Goal: Task Accomplishment & Management: Use online tool/utility

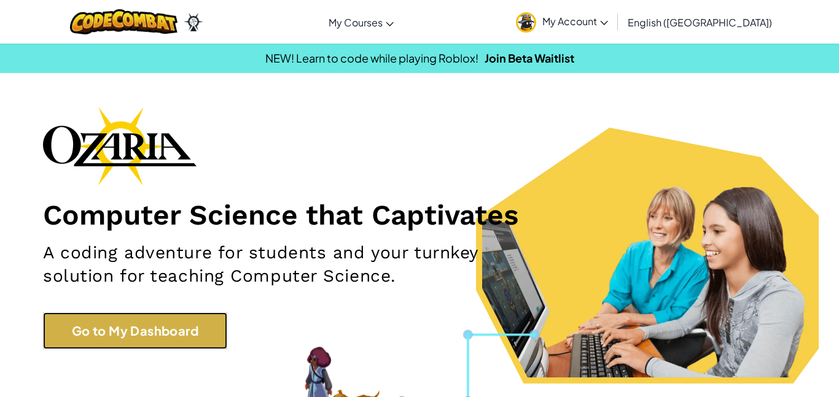
click at [186, 321] on link "Go to My Dashboard" at bounding box center [135, 331] width 184 height 37
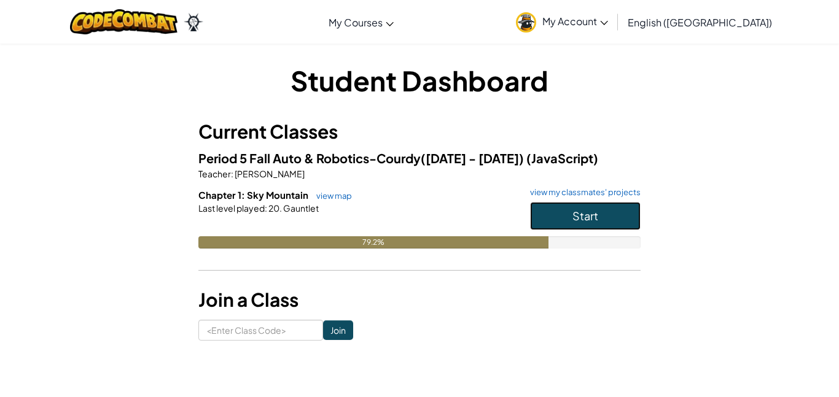
click at [601, 213] on button "Start" at bounding box center [585, 216] width 111 height 28
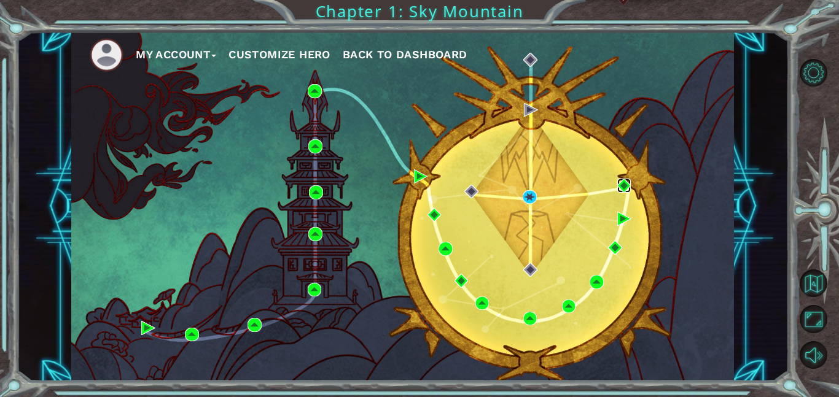
click at [622, 186] on img at bounding box center [624, 186] width 14 height 14
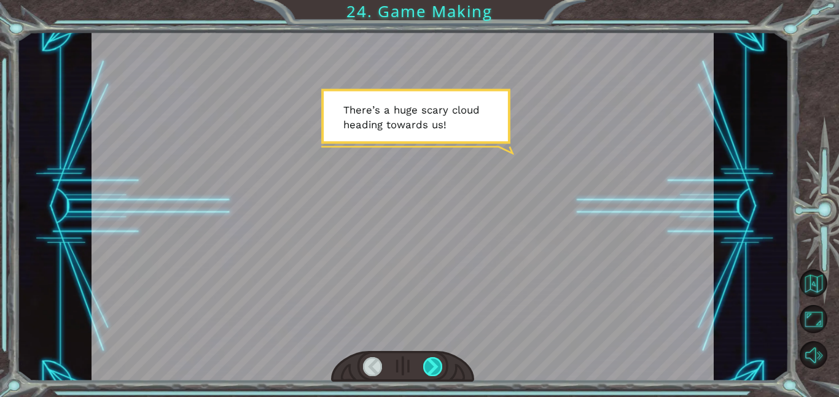
click at [431, 366] on div at bounding box center [433, 367] width 20 height 19
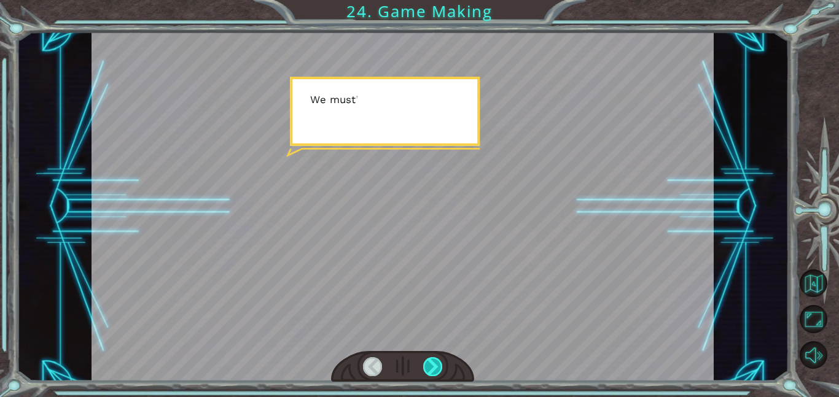
click at [431, 366] on div at bounding box center [433, 367] width 20 height 19
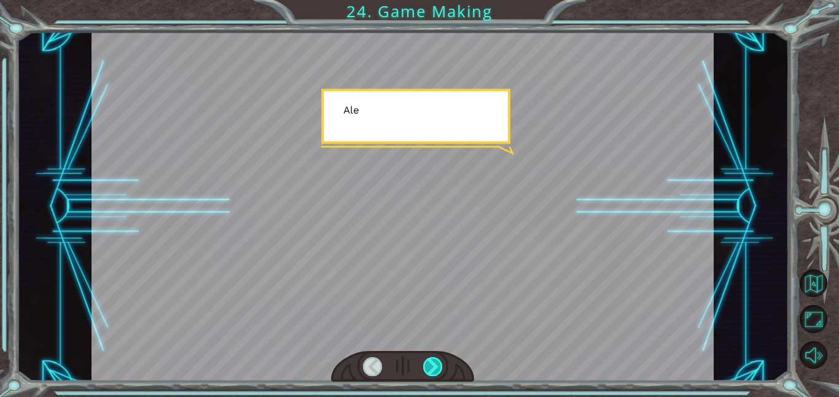
click at [431, 366] on div at bounding box center [433, 367] width 20 height 19
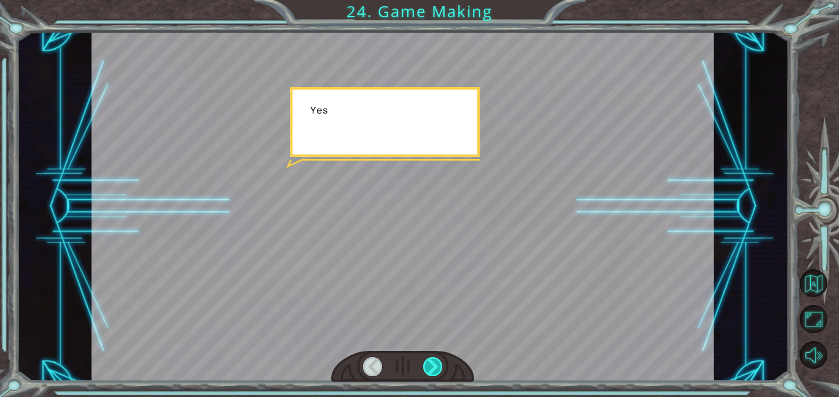
click at [431, 366] on div at bounding box center [433, 367] width 20 height 19
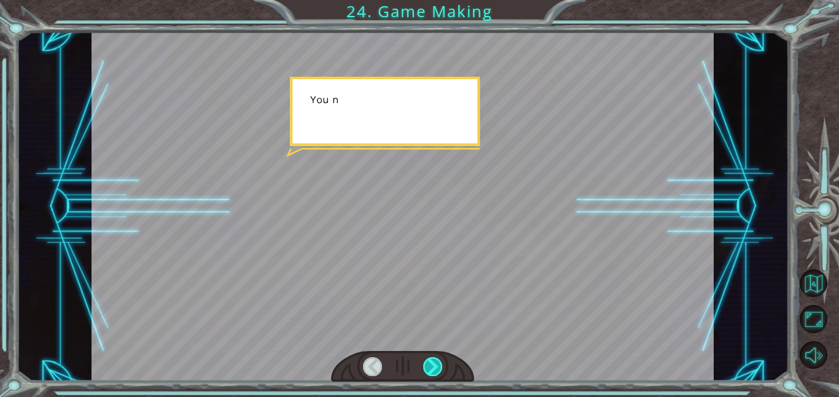
click at [431, 366] on div at bounding box center [433, 367] width 20 height 19
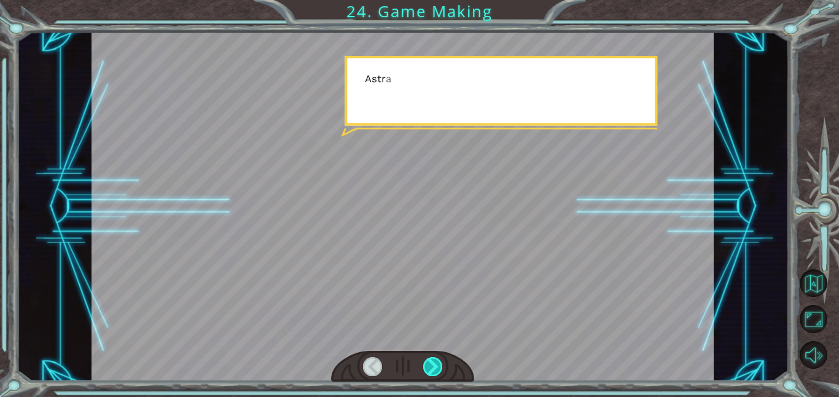
click at [431, 366] on div at bounding box center [433, 367] width 20 height 19
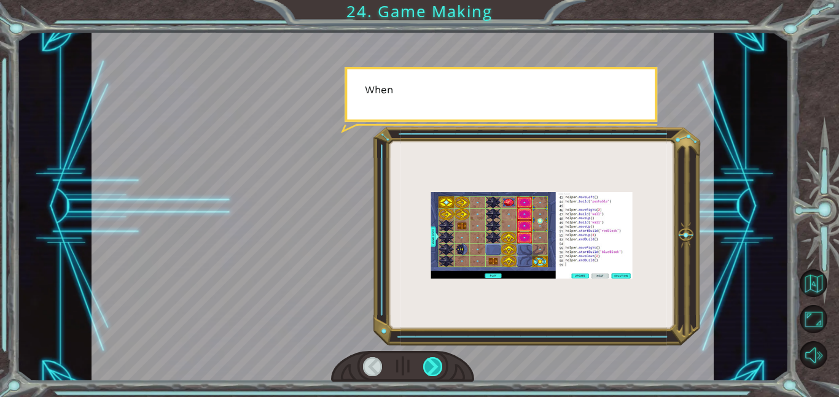
click at [431, 366] on div at bounding box center [433, 367] width 20 height 19
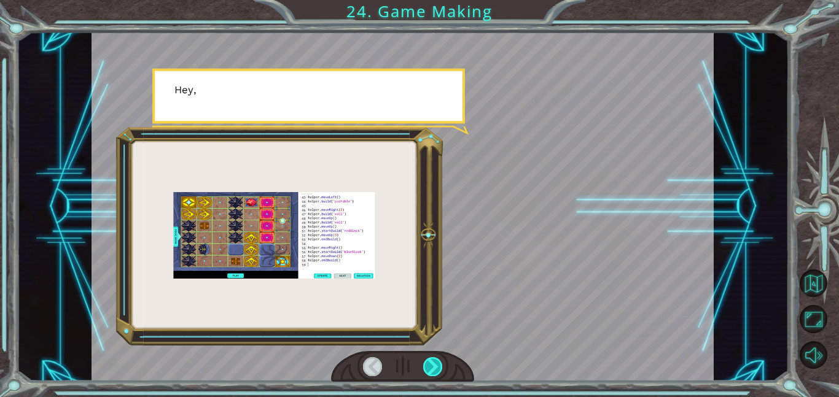
click at [431, 366] on div at bounding box center [433, 367] width 20 height 19
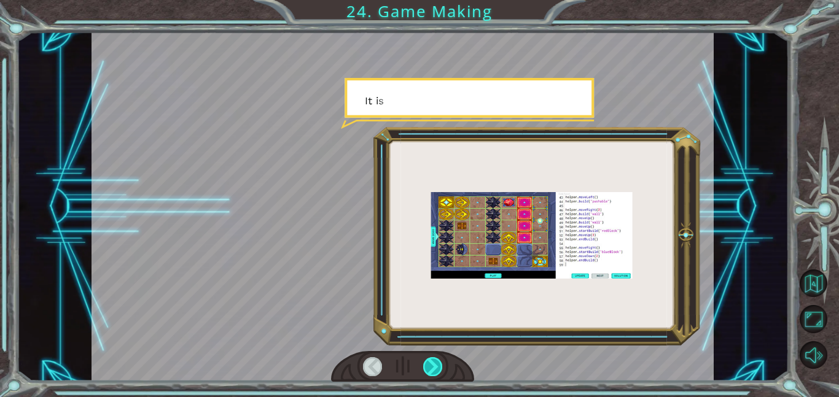
click at [431, 366] on div at bounding box center [433, 367] width 20 height 19
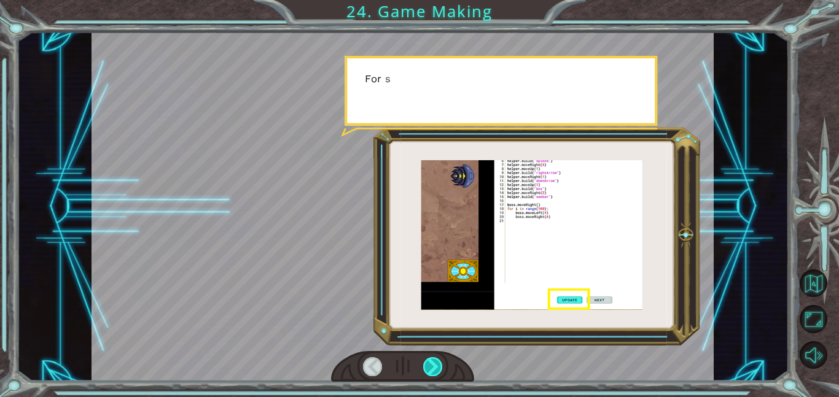
click at [431, 366] on div at bounding box center [433, 367] width 20 height 19
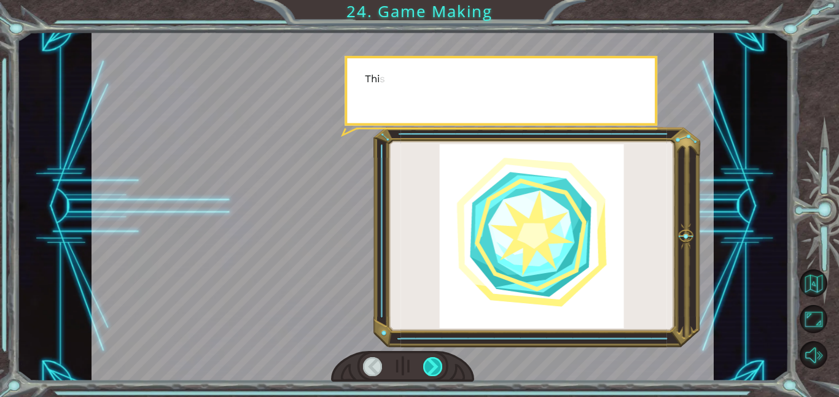
click at [431, 366] on div at bounding box center [433, 367] width 20 height 19
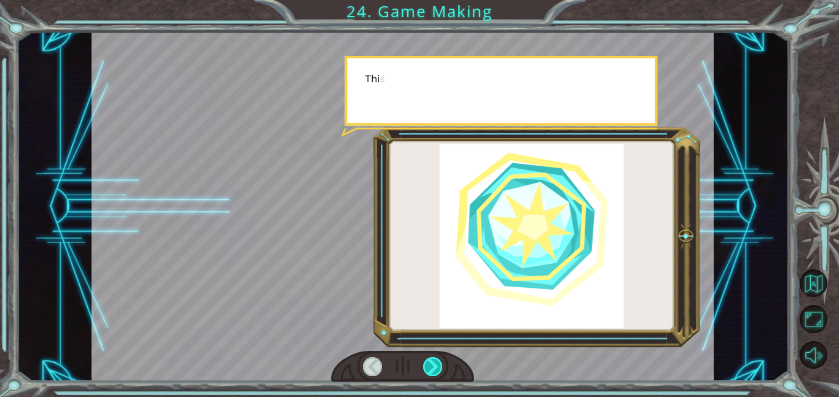
click at [431, 366] on div at bounding box center [433, 367] width 20 height 19
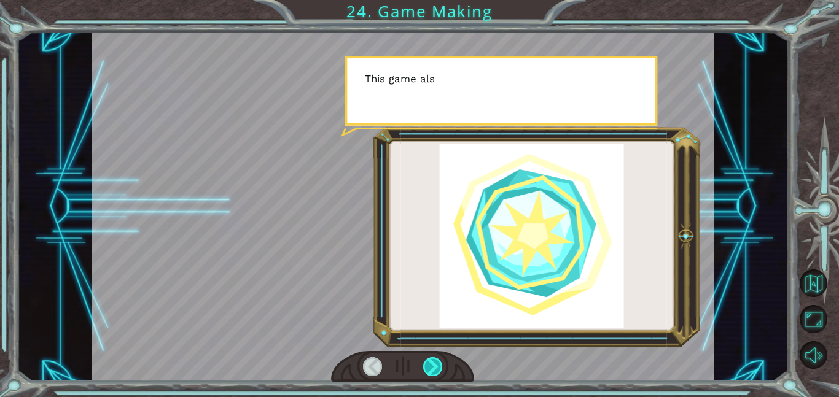
click at [431, 366] on div at bounding box center [433, 367] width 20 height 19
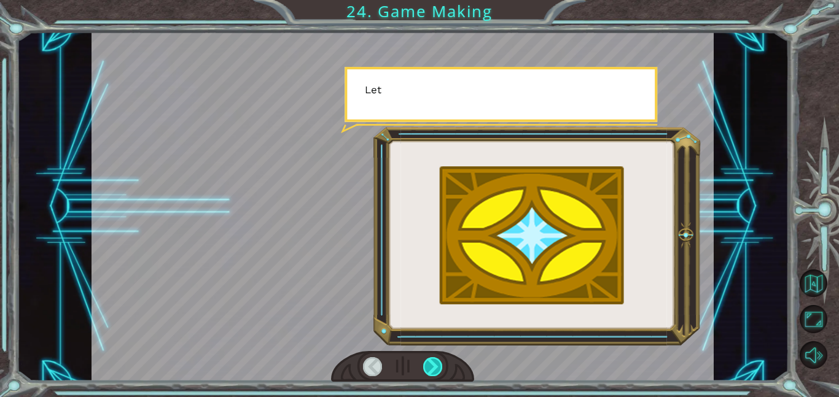
click at [431, 366] on div at bounding box center [433, 367] width 20 height 19
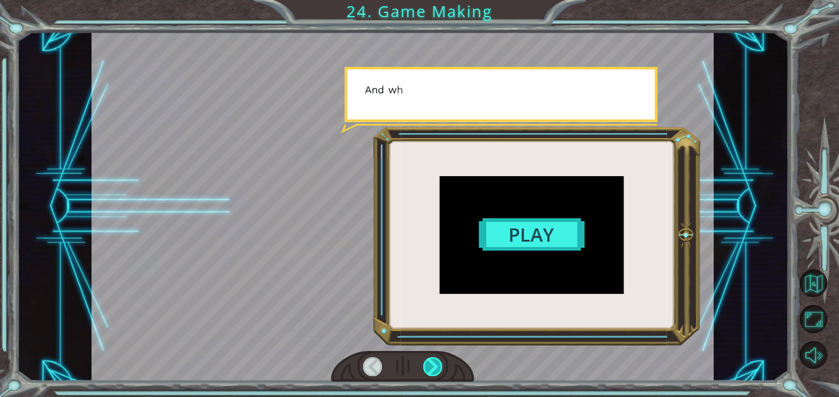
click at [431, 366] on div at bounding box center [433, 367] width 20 height 19
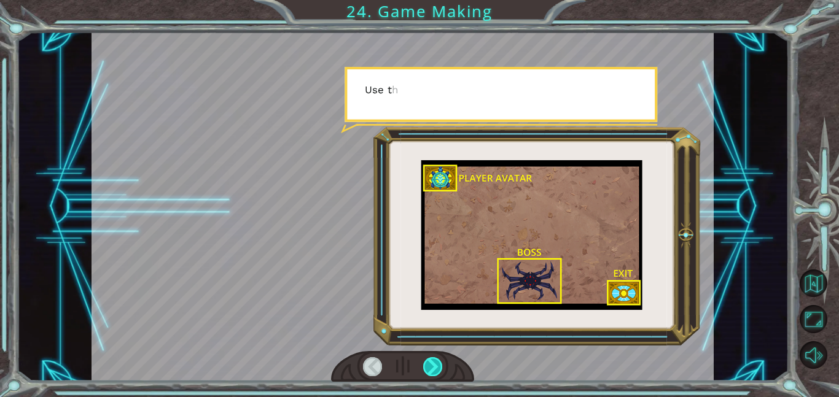
click at [431, 366] on div at bounding box center [433, 367] width 20 height 19
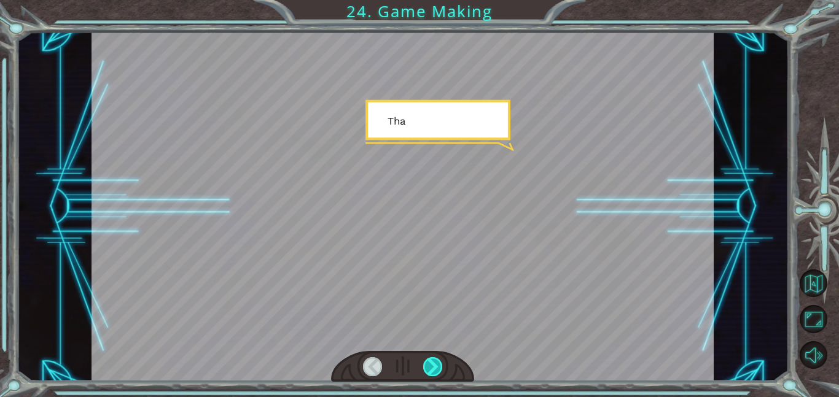
click at [431, 366] on div at bounding box center [433, 367] width 20 height 19
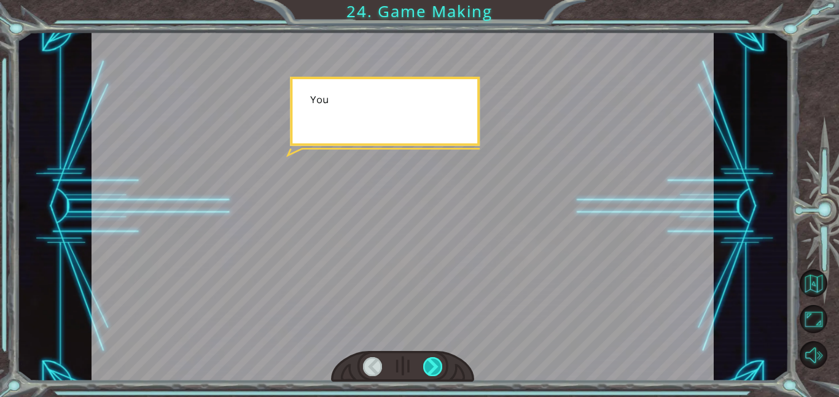
click at [431, 366] on div at bounding box center [433, 367] width 20 height 19
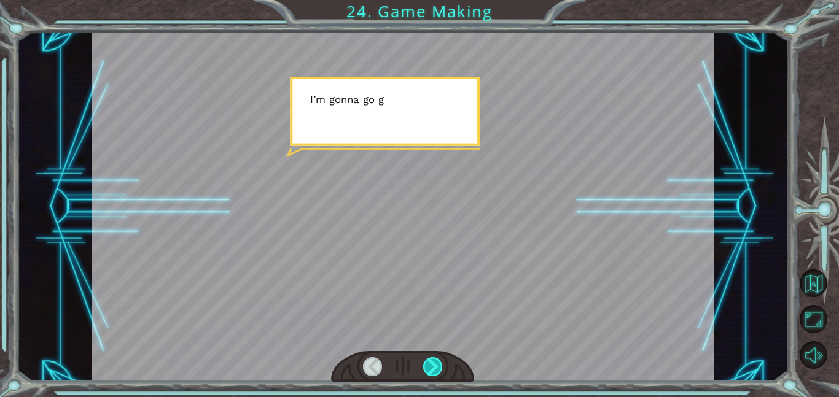
click at [431, 366] on div at bounding box center [433, 367] width 20 height 19
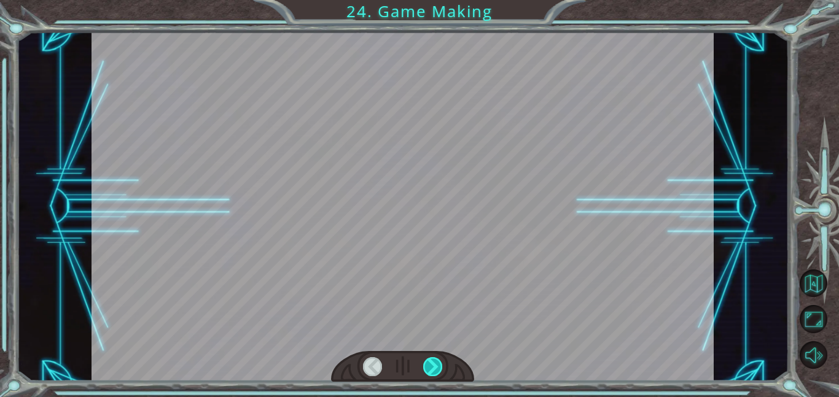
click at [431, 366] on div at bounding box center [433, 367] width 20 height 19
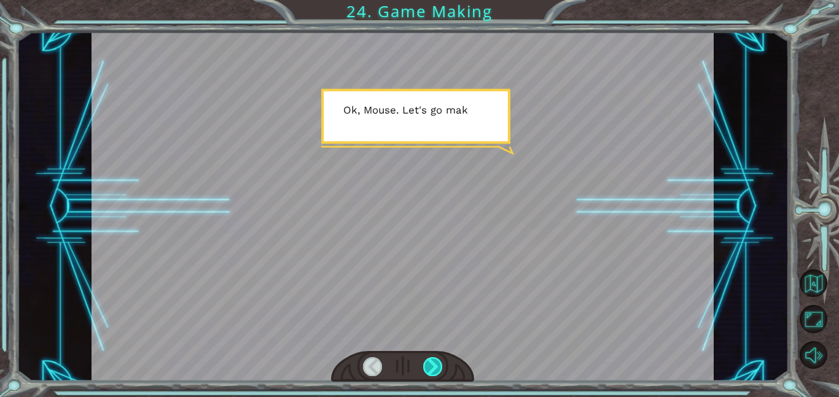
click at [431, 366] on div at bounding box center [433, 367] width 20 height 19
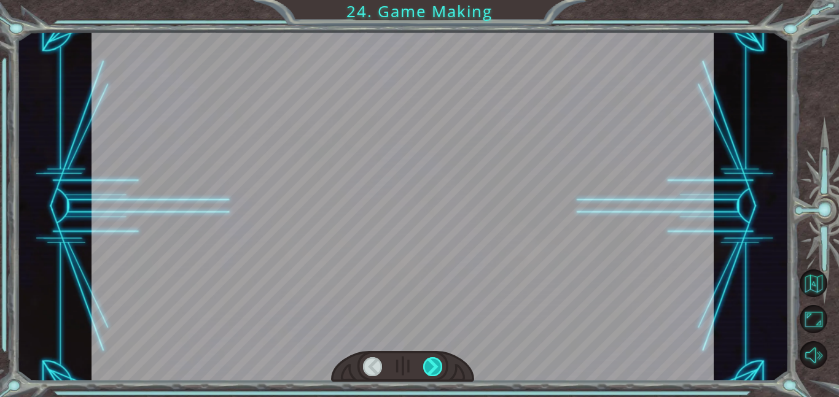
click at [431, 366] on div at bounding box center [433, 367] width 20 height 19
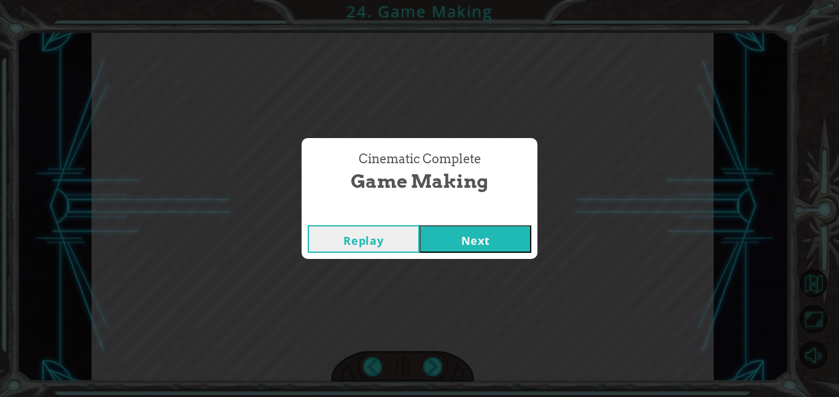
click at [462, 248] on button "Next" at bounding box center [476, 239] width 112 height 28
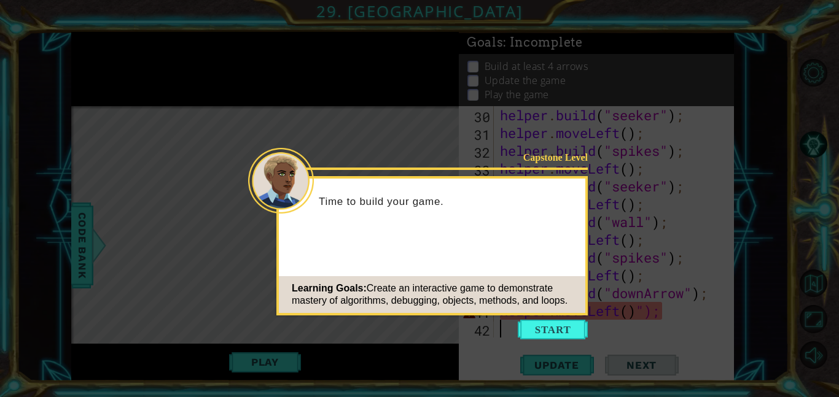
scroll to position [570, 0]
click at [559, 333] on button "Start" at bounding box center [553, 330] width 70 height 20
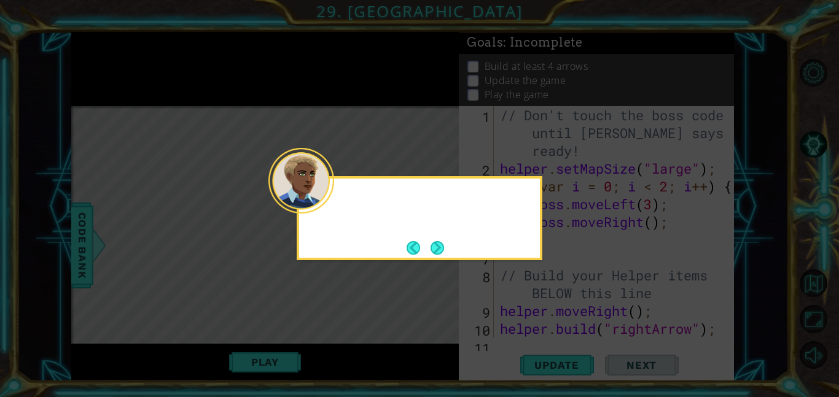
scroll to position [0, 0]
click at [428, 233] on div "Remember, the Aco" at bounding box center [420, 218] width 246 height 84
click at [432, 246] on button "Next" at bounding box center [438, 248] width 14 height 14
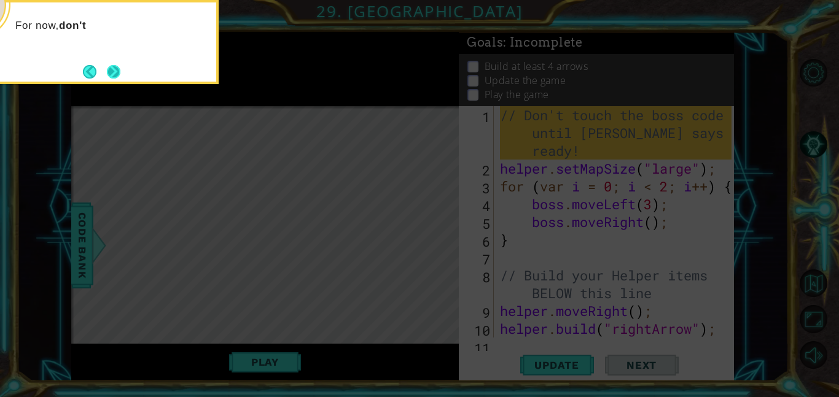
click at [115, 65] on button "Next" at bounding box center [114, 72] width 14 height 14
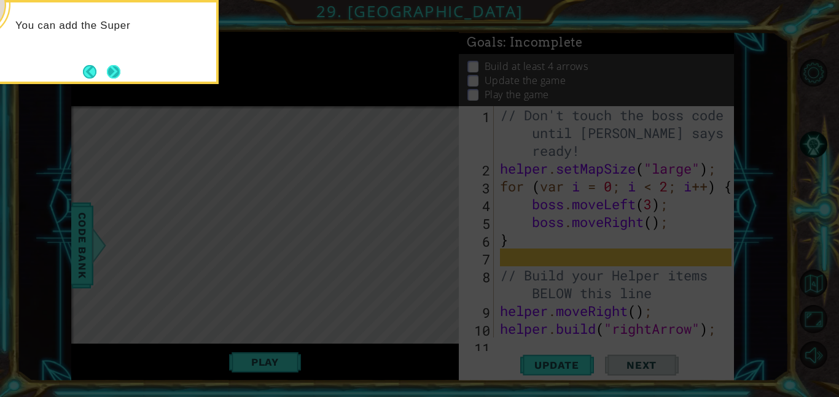
click at [107, 66] on button "Next" at bounding box center [114, 72] width 14 height 14
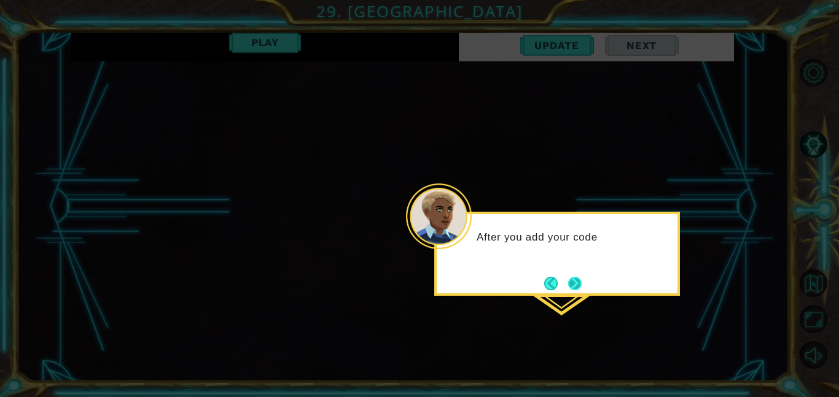
click at [582, 290] on button "Next" at bounding box center [575, 284] width 14 height 14
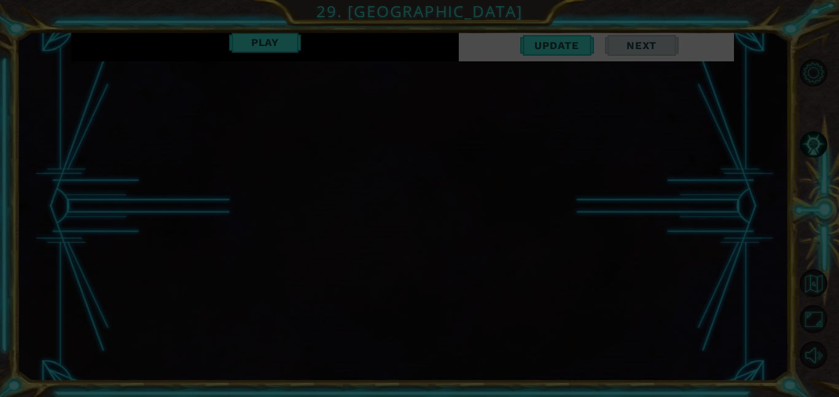
scroll to position [319, 0]
click at [574, 152] on icon at bounding box center [419, 198] width 839 height 397
click at [687, 158] on icon at bounding box center [419, 198] width 839 height 397
